Goal: Task Accomplishment & Management: Manage account settings

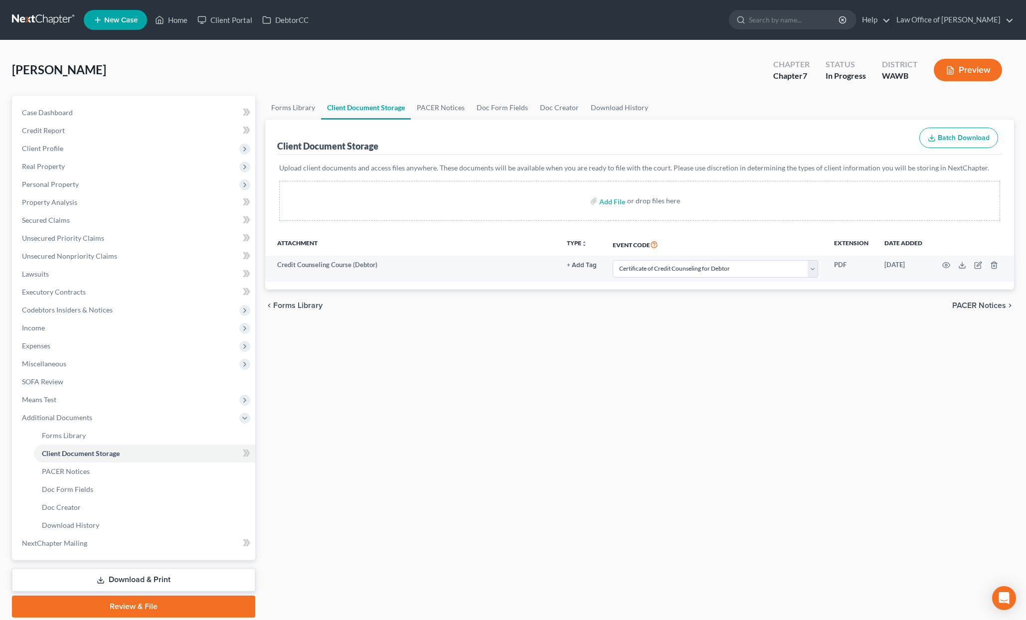
select select "0"
click at [799, 13] on input "search" at bounding box center [794, 19] width 91 height 18
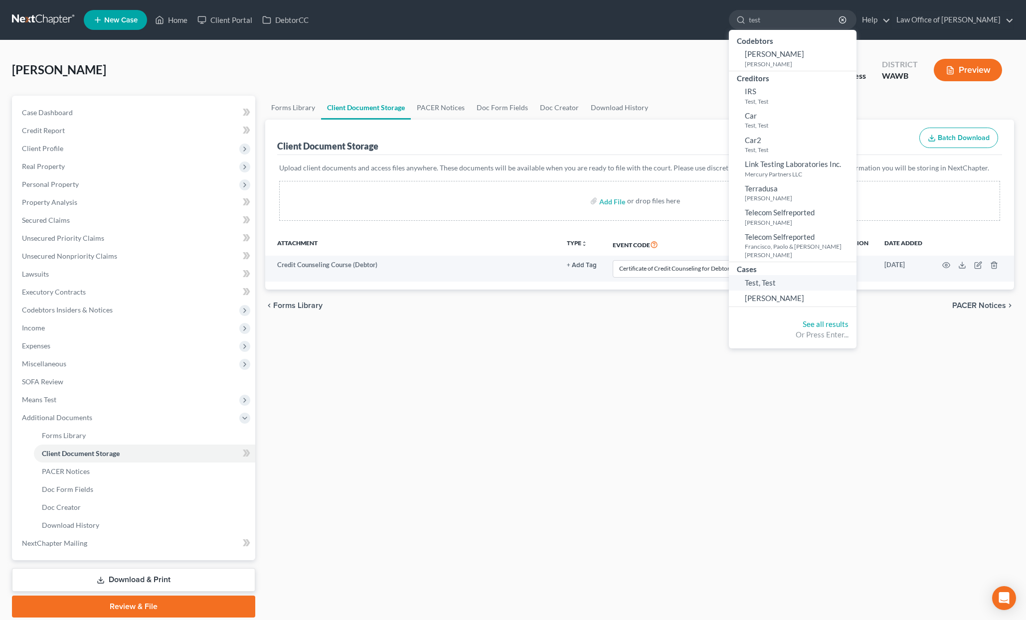
type input "test"
click at [776, 278] on span "Test, Test" at bounding box center [760, 282] width 31 height 9
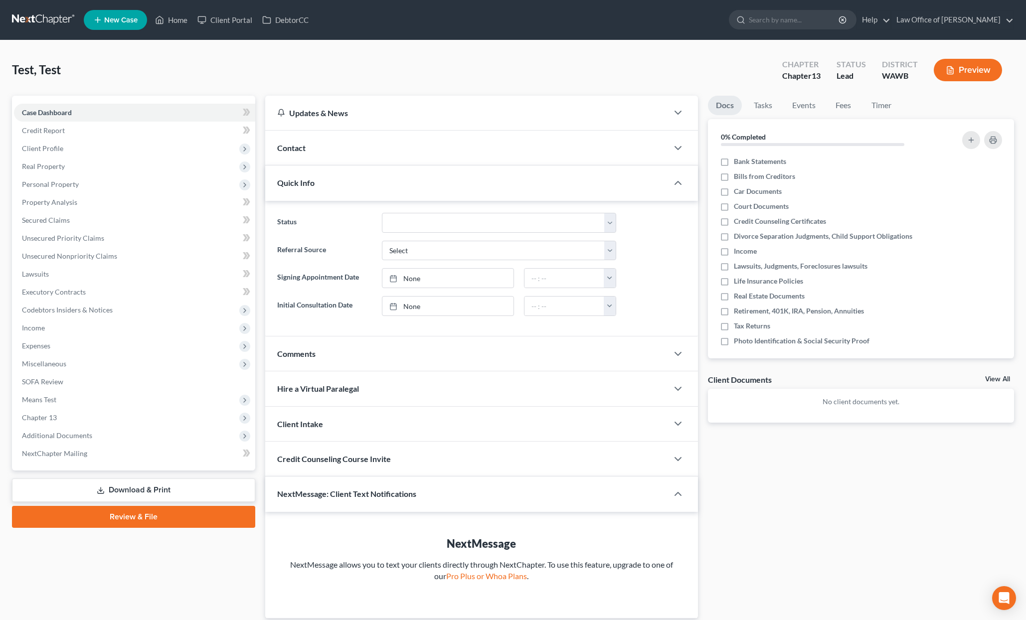
click at [90, 153] on span "Client Profile" at bounding box center [134, 149] width 241 height 18
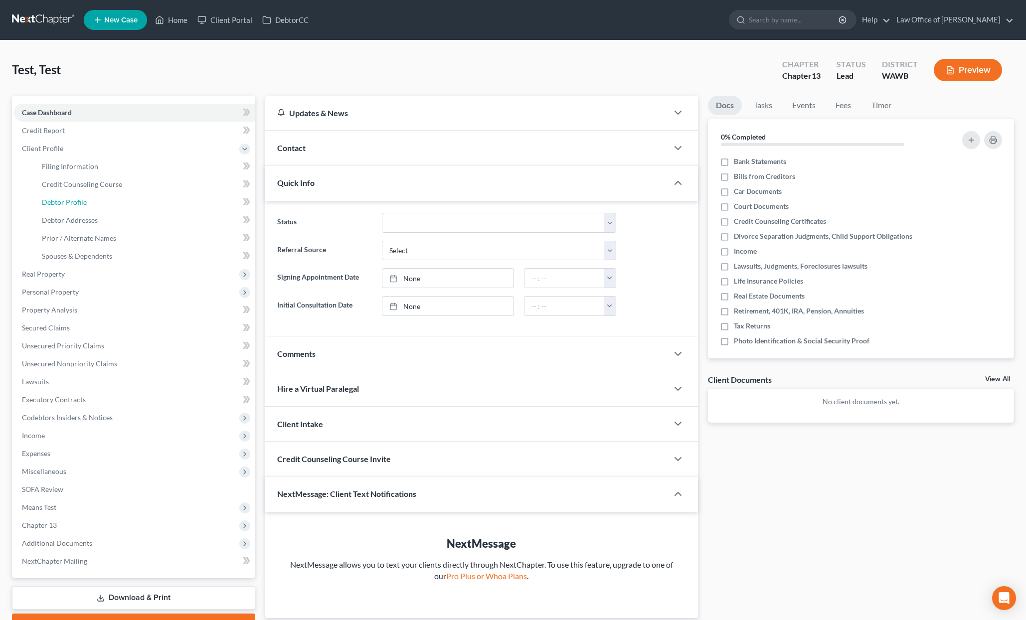
click at [86, 204] on link "Debtor Profile" at bounding box center [144, 202] width 221 height 18
select select "0"
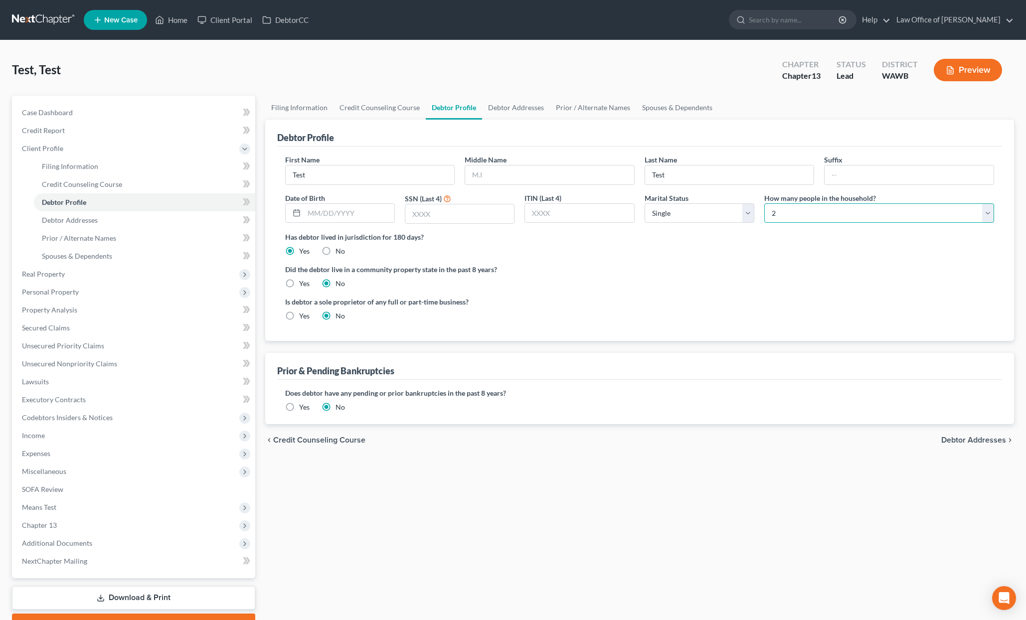
click at [794, 207] on select "Select 1 2 3 4 5 6 7 8 9 10 11 12 13 14 15 16 17 18 19 20" at bounding box center [879, 213] width 230 height 20
select select "2"
click at [764, 203] on select "Select 1 2 3 4 5 6 7 8 9 10 11 12 13 14 15 16 17 18 19 20" at bounding box center [879, 213] width 230 height 20
click at [689, 210] on select "Select Single Married Separated Divorced Widowed" at bounding box center [700, 213] width 110 height 20
select select "1"
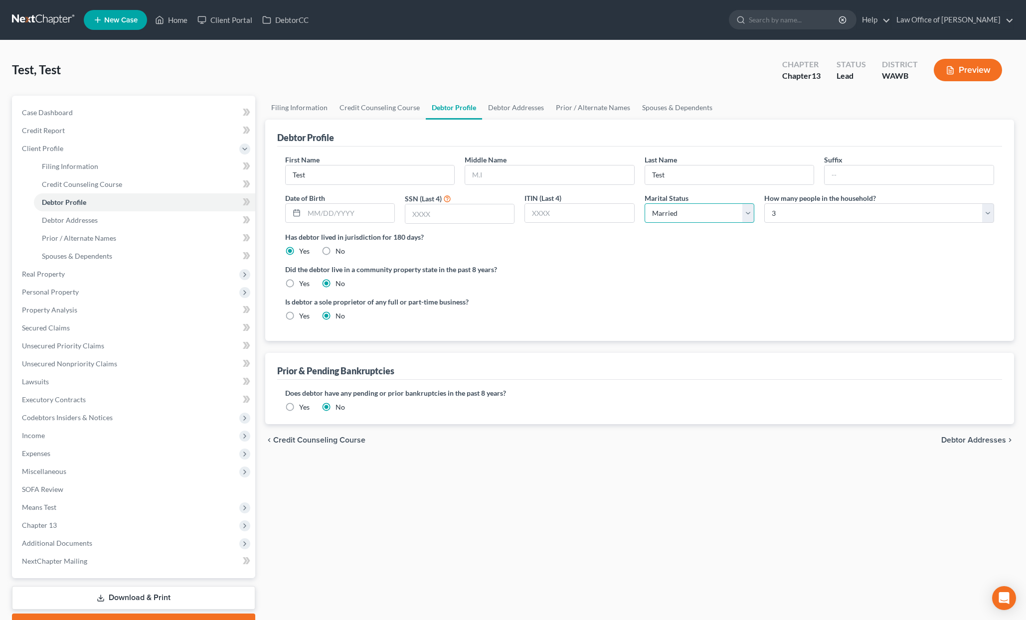
click at [645, 203] on select "Select Single Married Separated Divorced Widowed" at bounding box center [700, 213] width 110 height 20
click at [798, 212] on select "Select 1 2 3 4 5 6 7 8 9 10 11 12 13 14 15 16 17 18 19 20" at bounding box center [879, 213] width 230 height 20
select select "3"
click at [764, 203] on select "Select 1 2 3 4 5 6 7 8 9 10 11 12 13 14 15 16 17 18 19 20" at bounding box center [879, 213] width 230 height 20
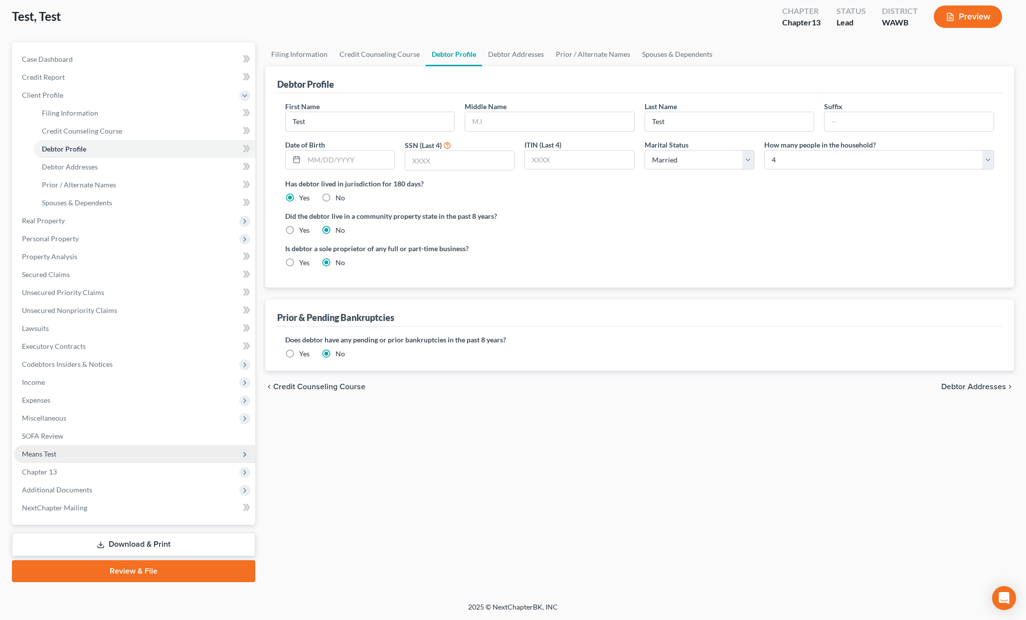
click at [139, 449] on span "Means Test" at bounding box center [134, 454] width 241 height 18
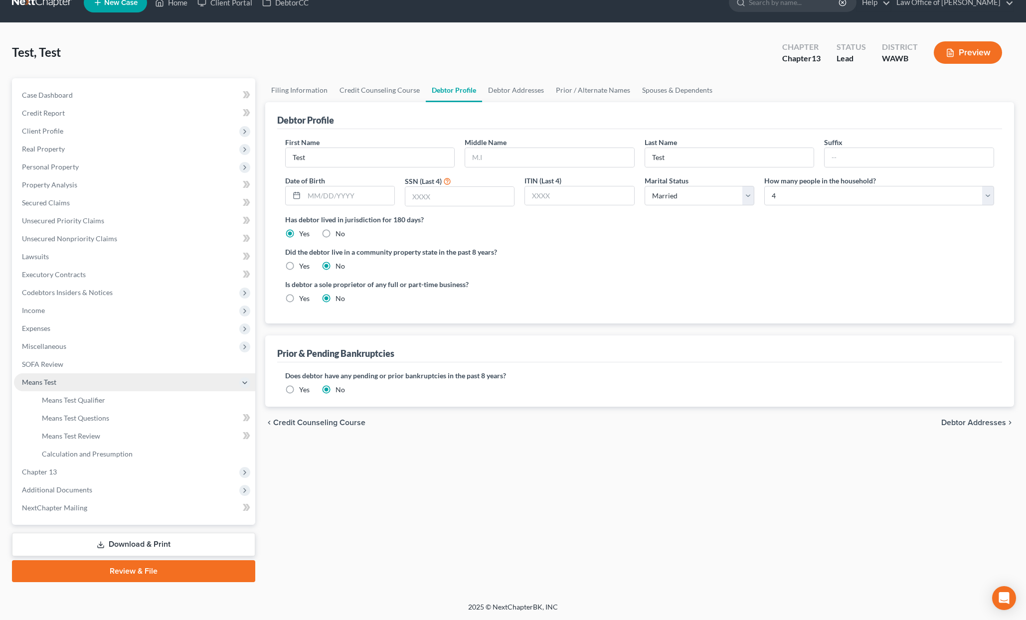
scroll to position [17, 0]
click at [111, 403] on link "Means Test Qualifier" at bounding box center [144, 400] width 221 height 18
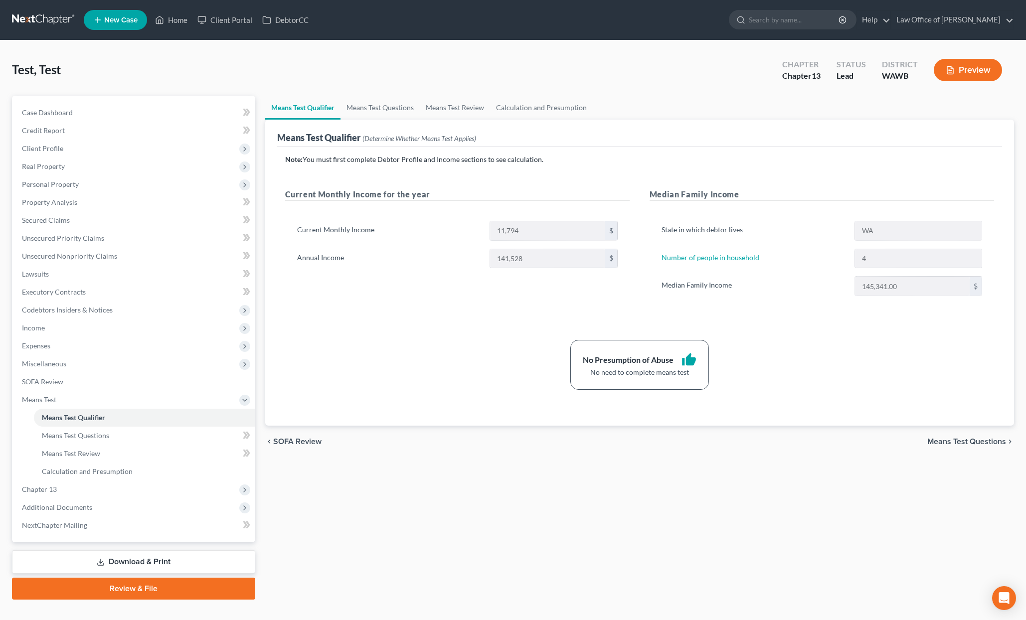
click at [791, 33] on nav "Home New Case Client Portal DebtorCC Law Office of [PERSON_NAME] Tse [EMAIL_ADD…" at bounding box center [513, 20] width 1026 height 40
click at [791, 21] on input "search" at bounding box center [794, 19] width 91 height 18
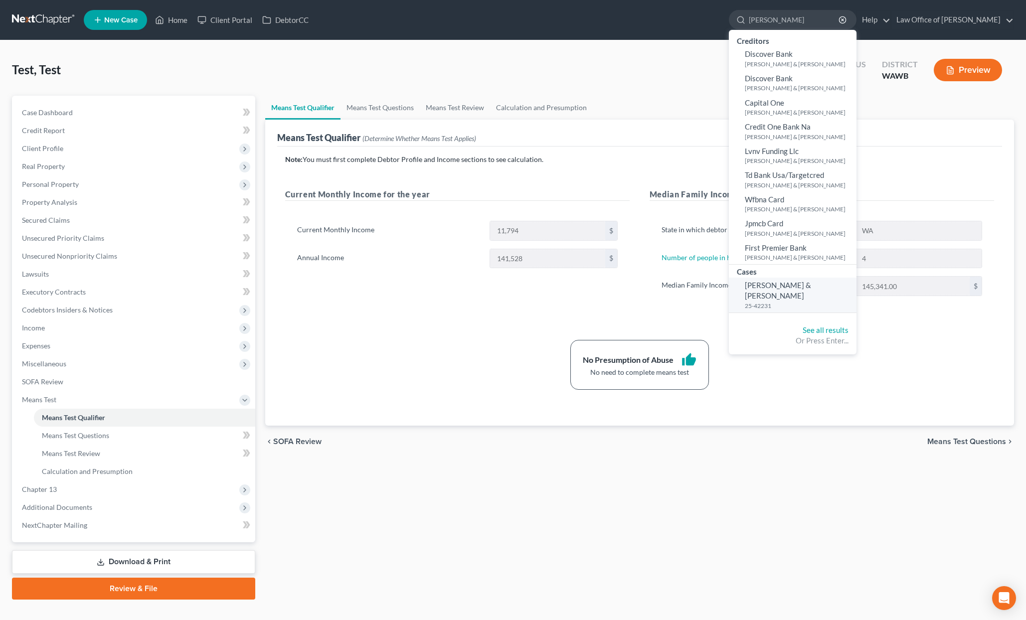
type input "[PERSON_NAME]"
click at [811, 285] on span "[PERSON_NAME] & [PERSON_NAME]" at bounding box center [778, 290] width 66 height 19
select select "6"
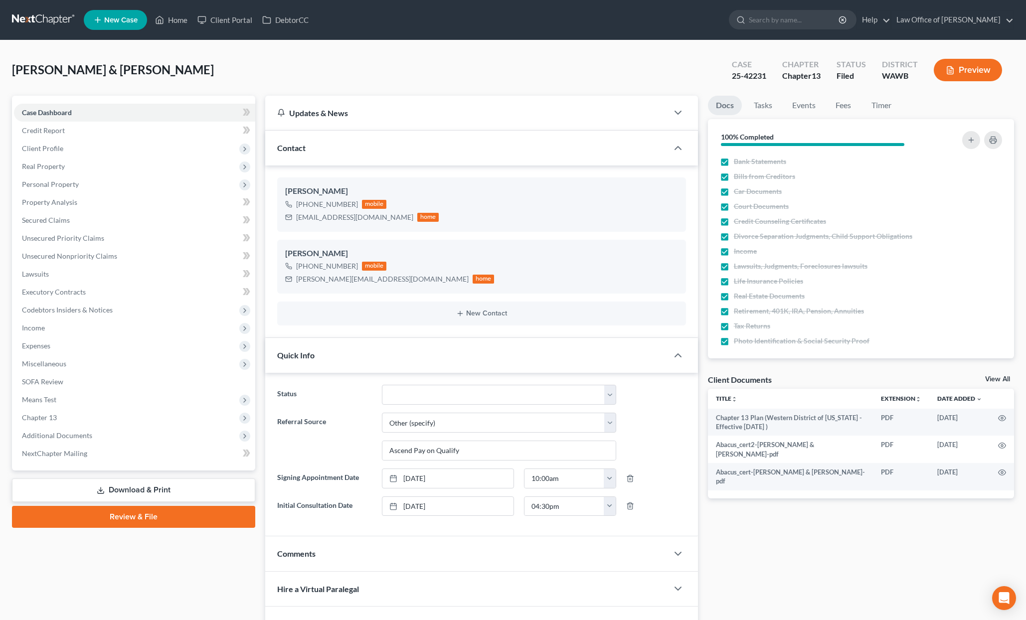
click at [48, 14] on link at bounding box center [44, 20] width 64 height 18
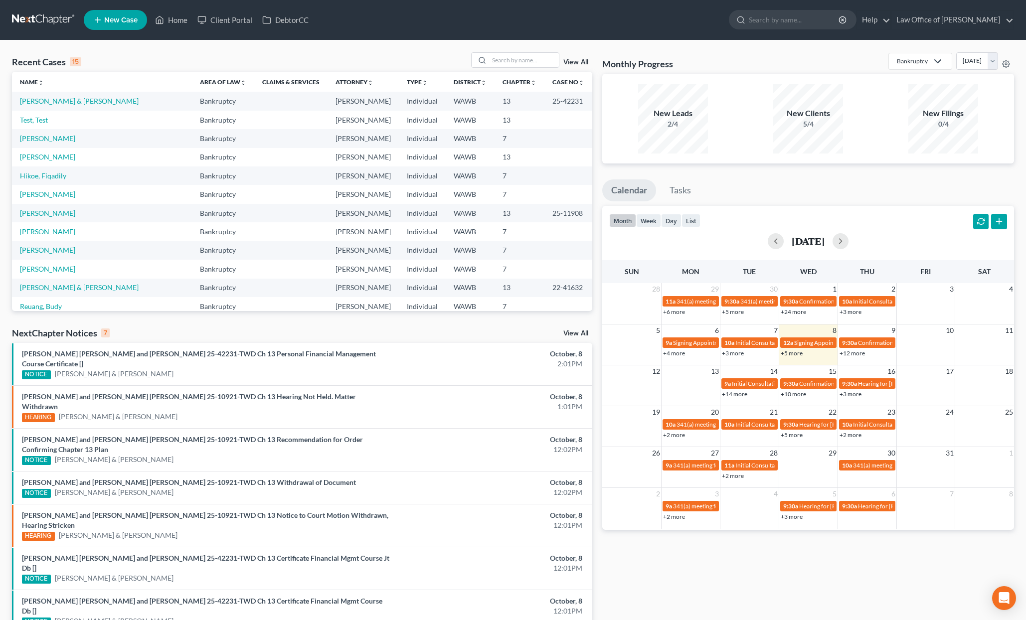
click at [581, 333] on link "View All" at bounding box center [575, 333] width 25 height 7
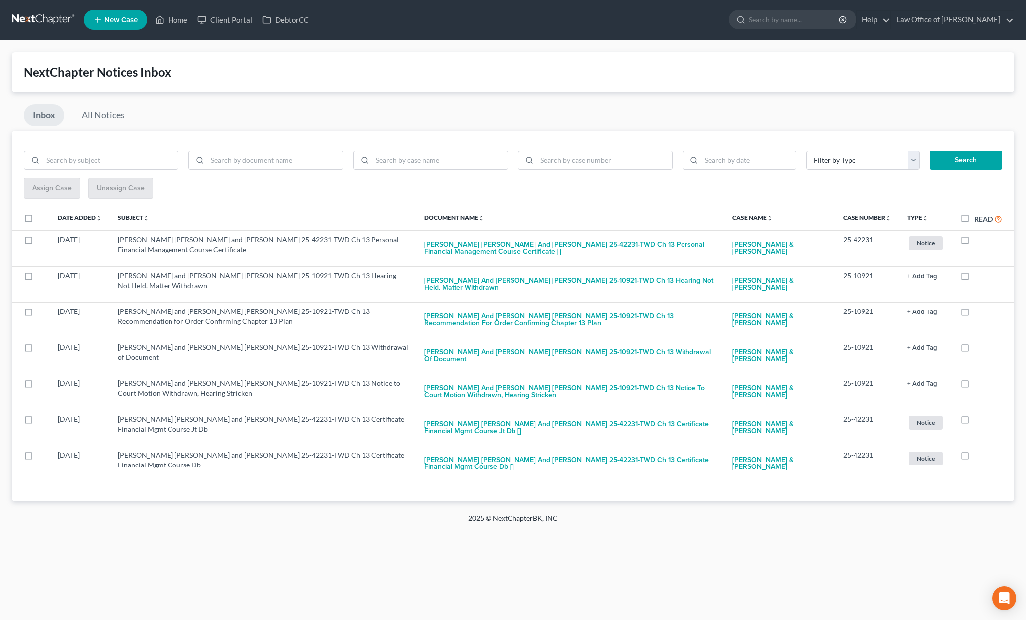
click at [974, 218] on label "Read" at bounding box center [988, 218] width 28 height 11
click at [978, 218] on input "Read" at bounding box center [981, 216] width 6 height 6
checkbox input "true"
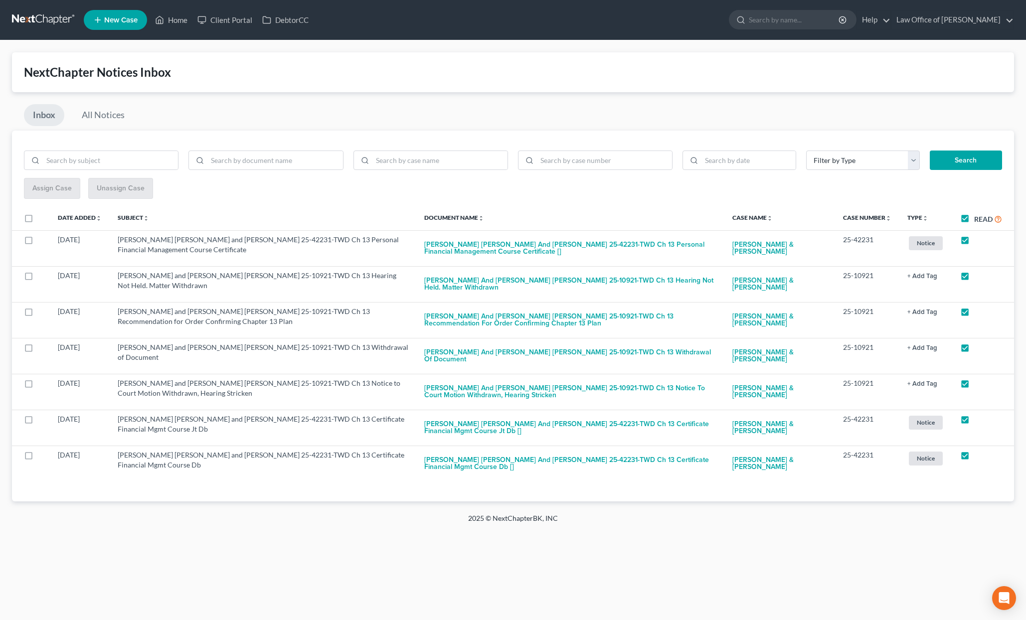
checkbox input "true"
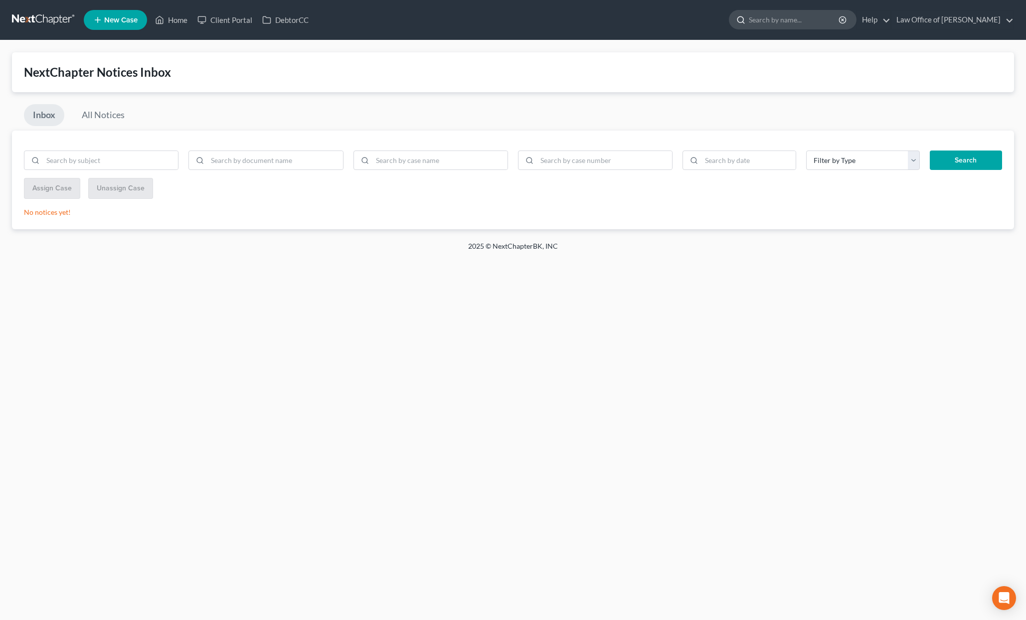
click at [815, 17] on input "search" at bounding box center [794, 19] width 91 height 18
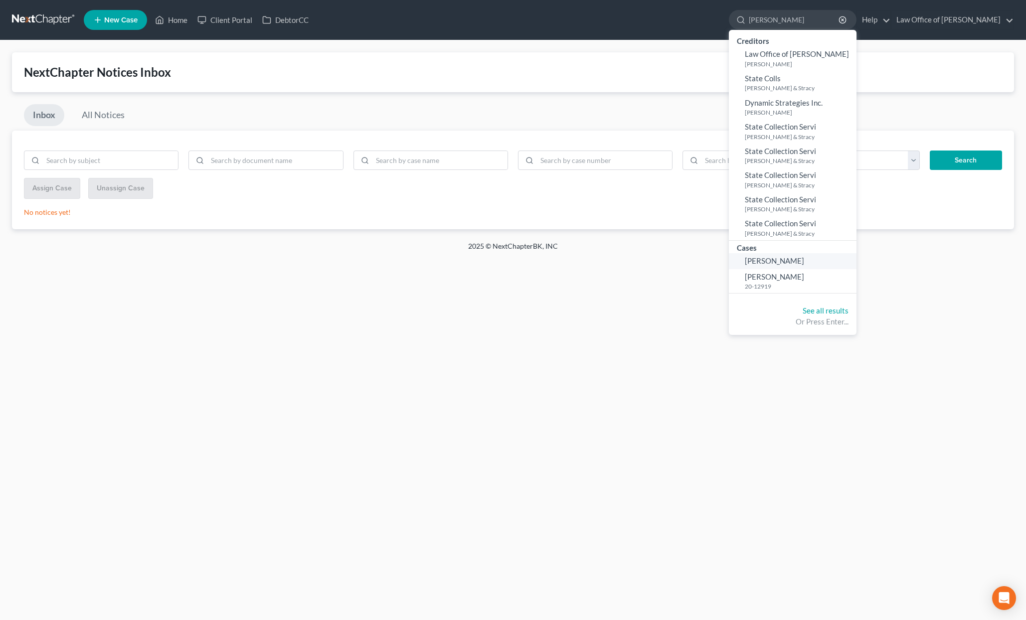
type input "stroud"
click at [786, 262] on span "Stroud, Ian" at bounding box center [774, 260] width 59 height 9
select select "6"
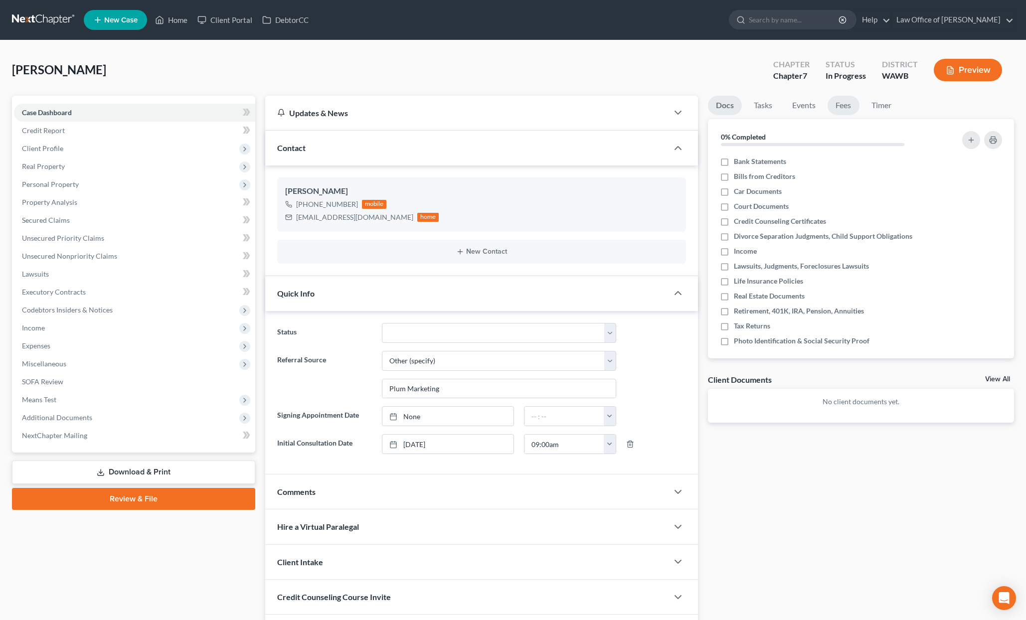
click at [843, 107] on link "Fees" at bounding box center [844, 105] width 32 height 19
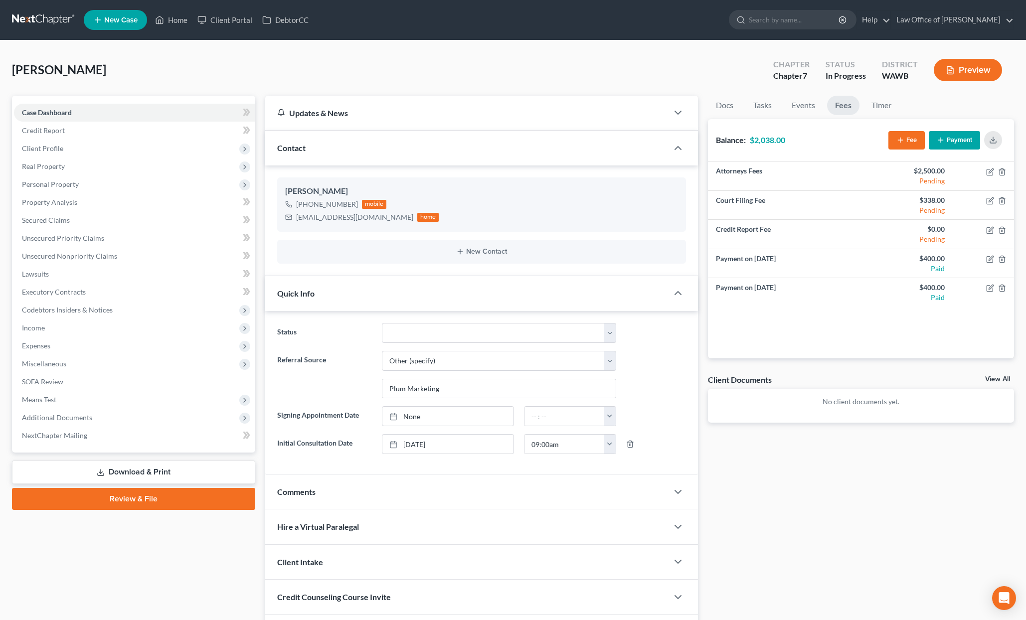
click at [846, 115] on li "Fees" at bounding box center [843, 107] width 32 height 23
click at [959, 142] on button "Payment" at bounding box center [954, 140] width 51 height 18
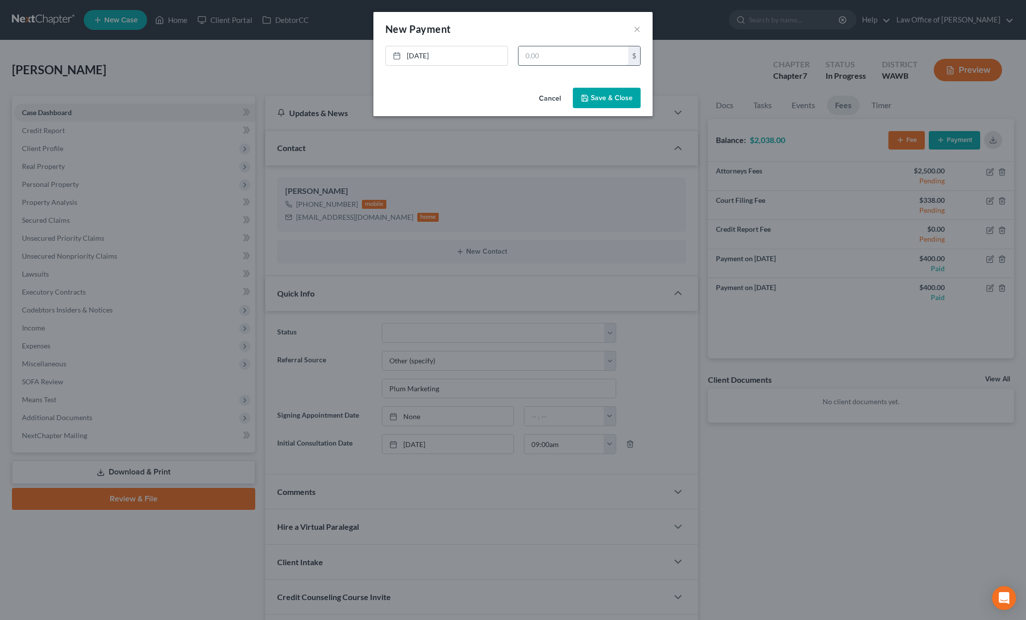
click at [578, 57] on input "text" at bounding box center [574, 55] width 110 height 19
type input "0"
type input "400"
click at [609, 92] on button "Save & Close" at bounding box center [607, 98] width 68 height 21
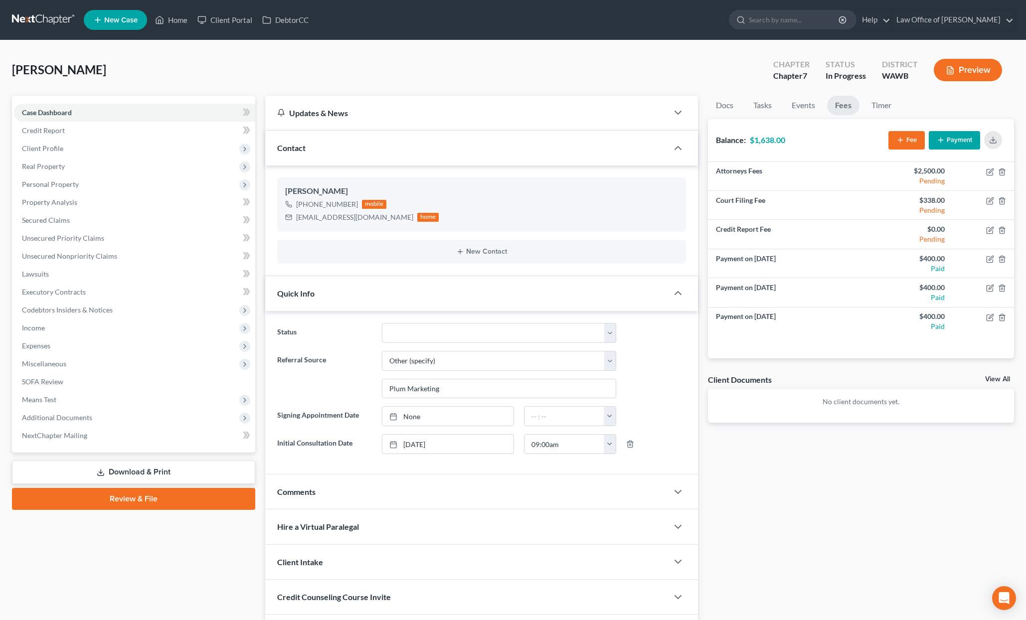
click at [38, 18] on link at bounding box center [44, 20] width 64 height 18
